Goal: Find specific page/section: Find specific page/section

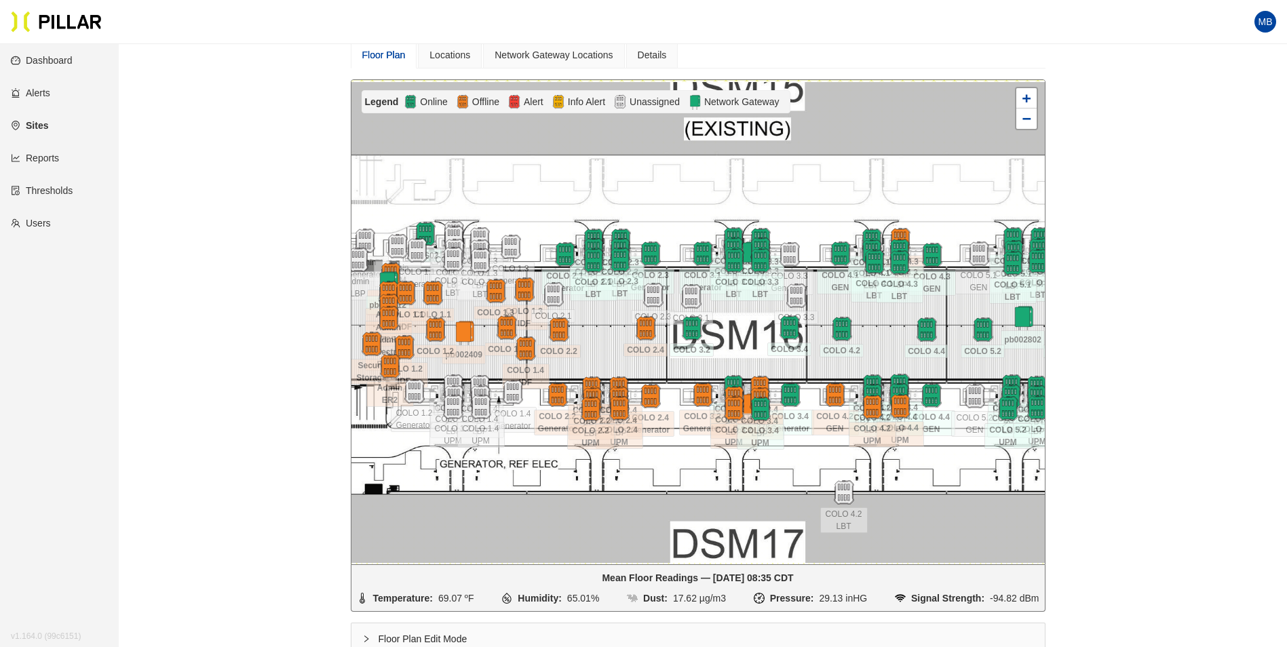
scroll to position [204, 0]
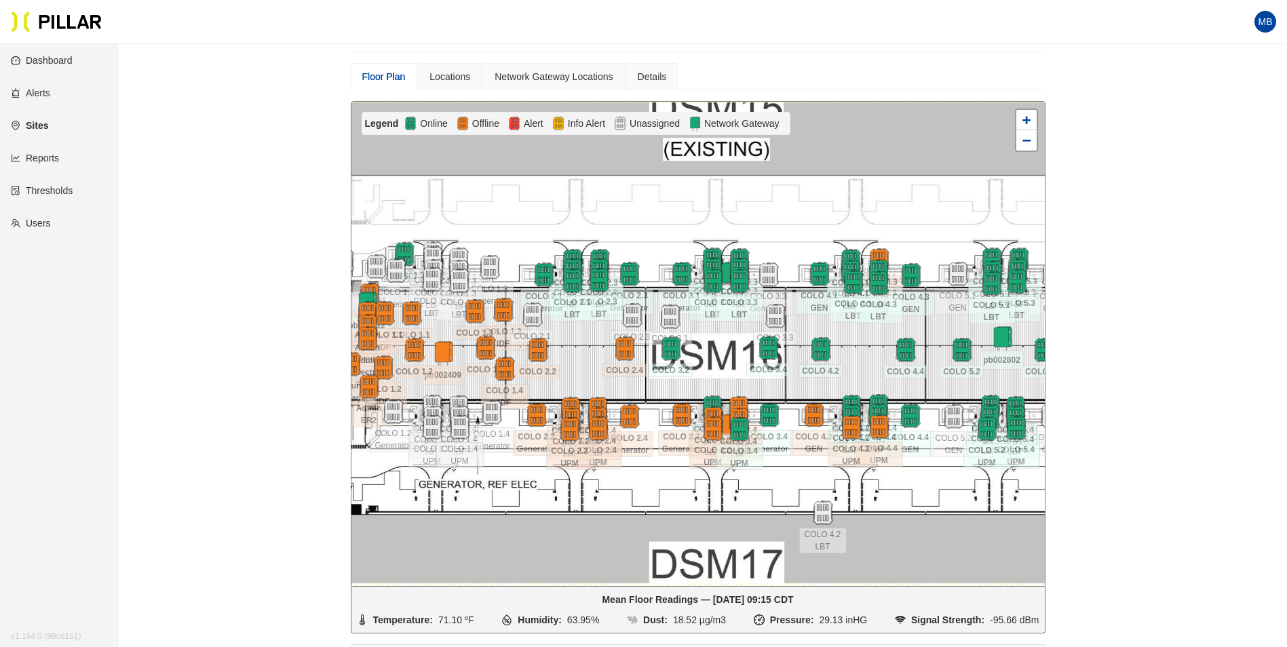
scroll to position [112, 0]
